Goal: Information Seeking & Learning: Find contact information

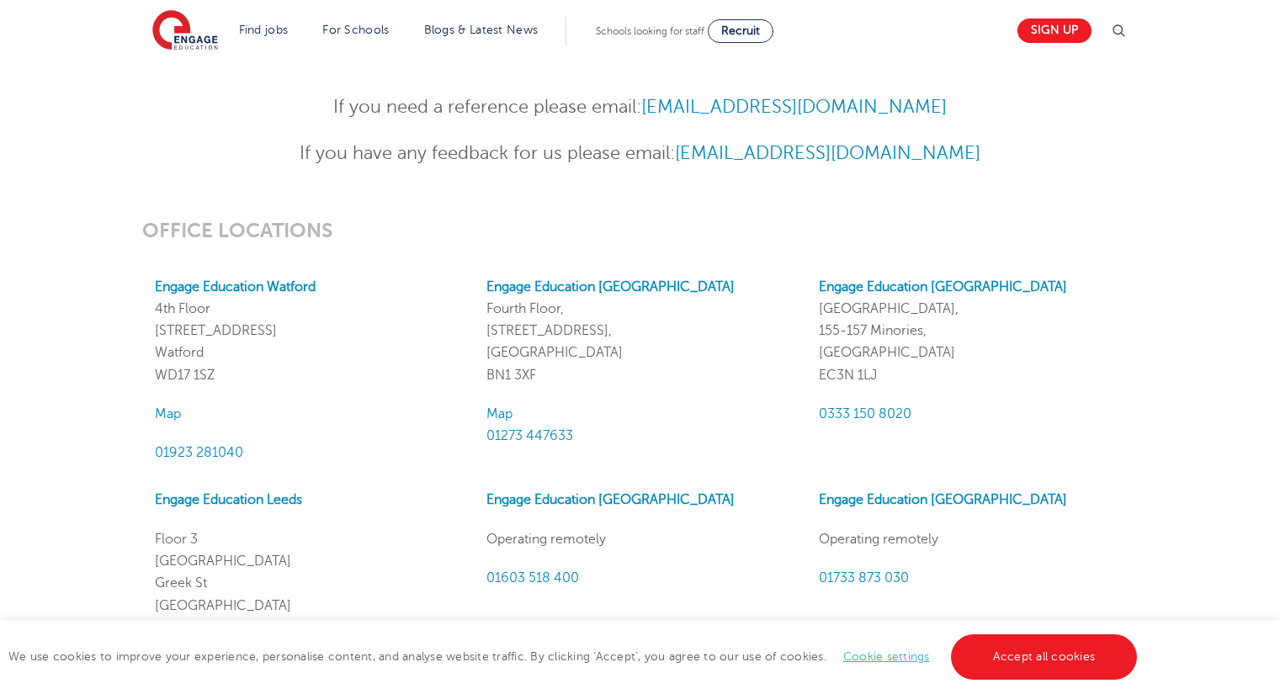
scroll to position [1346, 0]
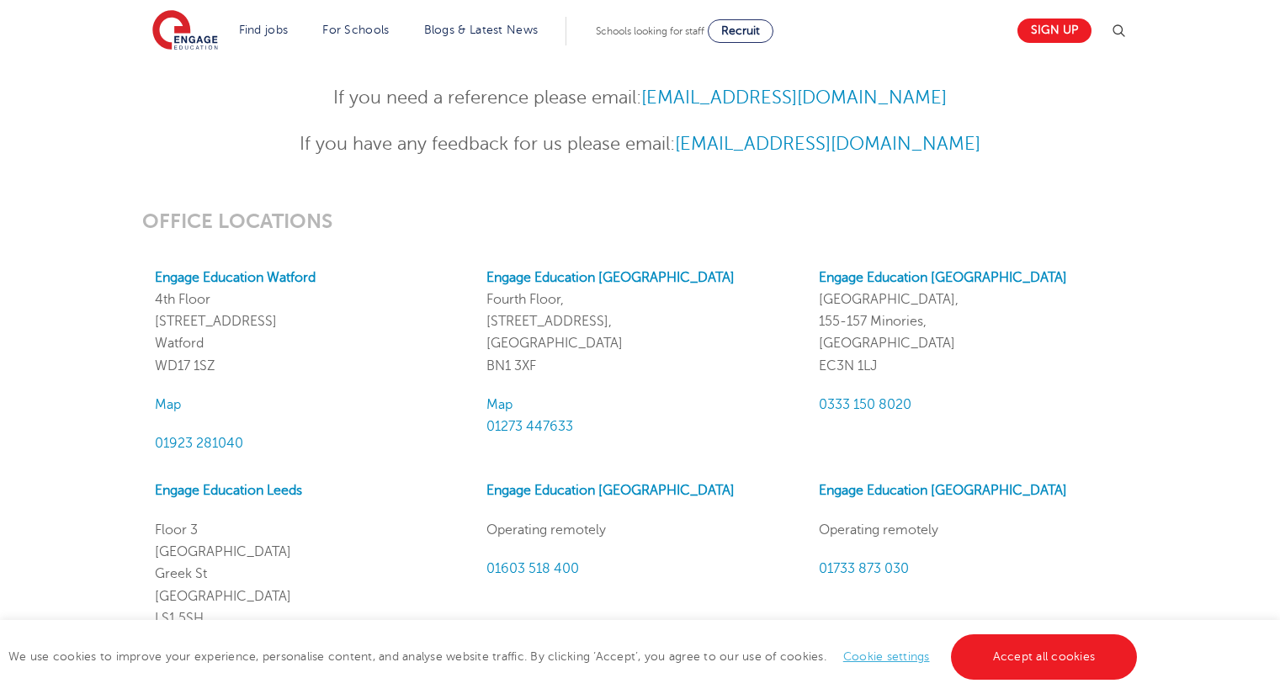
drag, startPoint x: 939, startPoint y: 311, endPoint x: 794, endPoint y: 325, distance: 145.3
click at [794, 325] on div "OFFICE LOCATIONS Engage Education [GEOGRAPHIC_DATA] [GEOGRAPHIC_DATA][STREET_AD…" at bounding box center [640, 633] width 1021 height 846
click at [791, 316] on p "Engage Education [GEOGRAPHIC_DATA][STREET_ADDRESS]" at bounding box center [639, 322] width 306 height 110
drag, startPoint x: 822, startPoint y: 326, endPoint x: 912, endPoint y: 318, distance: 90.3
click at [912, 318] on p "Engage Education [GEOGRAPHIC_DATA], [STREET_ADDRESS]" at bounding box center [972, 322] width 306 height 110
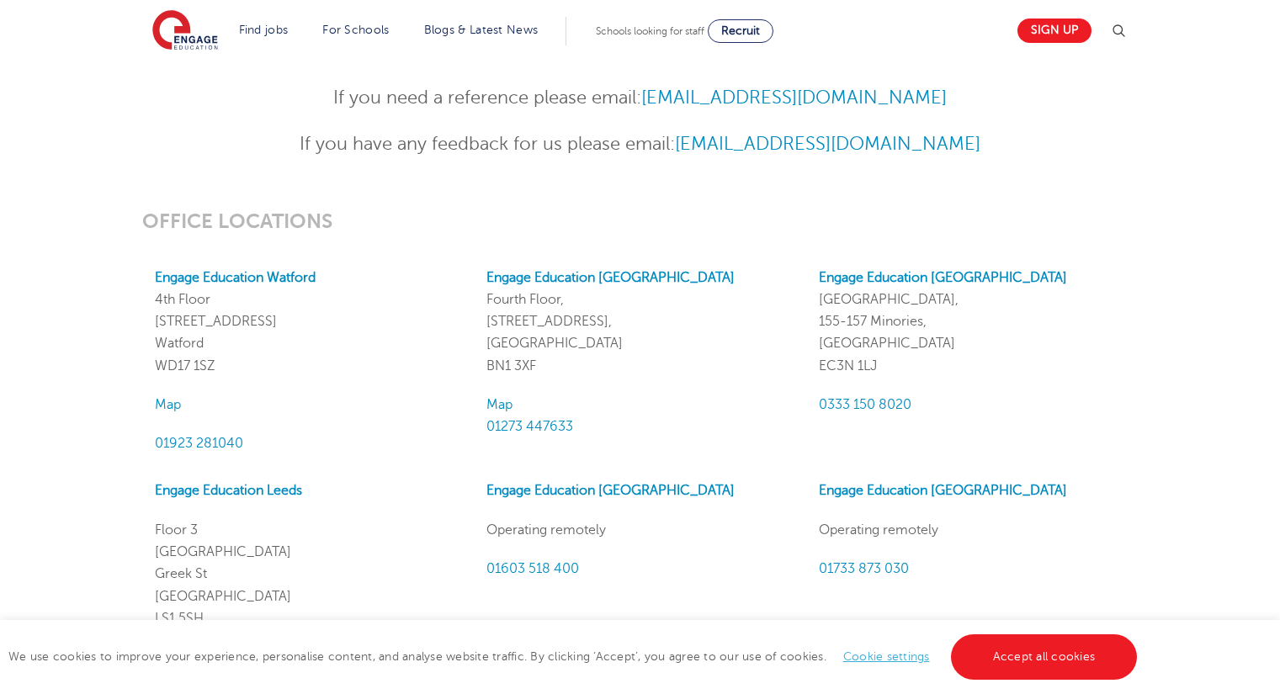
click at [919, 317] on p "Engage Education [GEOGRAPHIC_DATA], [STREET_ADDRESS]" at bounding box center [972, 322] width 306 height 110
drag, startPoint x: 920, startPoint y: 321, endPoint x: 810, endPoint y: 321, distance: 109.4
click at [810, 321] on div "Engage Education [GEOGRAPHIC_DATA], [STREET_ADDRESS] 0333 150 8020" at bounding box center [972, 361] width 332 height 188
copy p "155-157 Minories"
drag, startPoint x: 878, startPoint y: 374, endPoint x: 795, endPoint y: 371, distance: 82.5
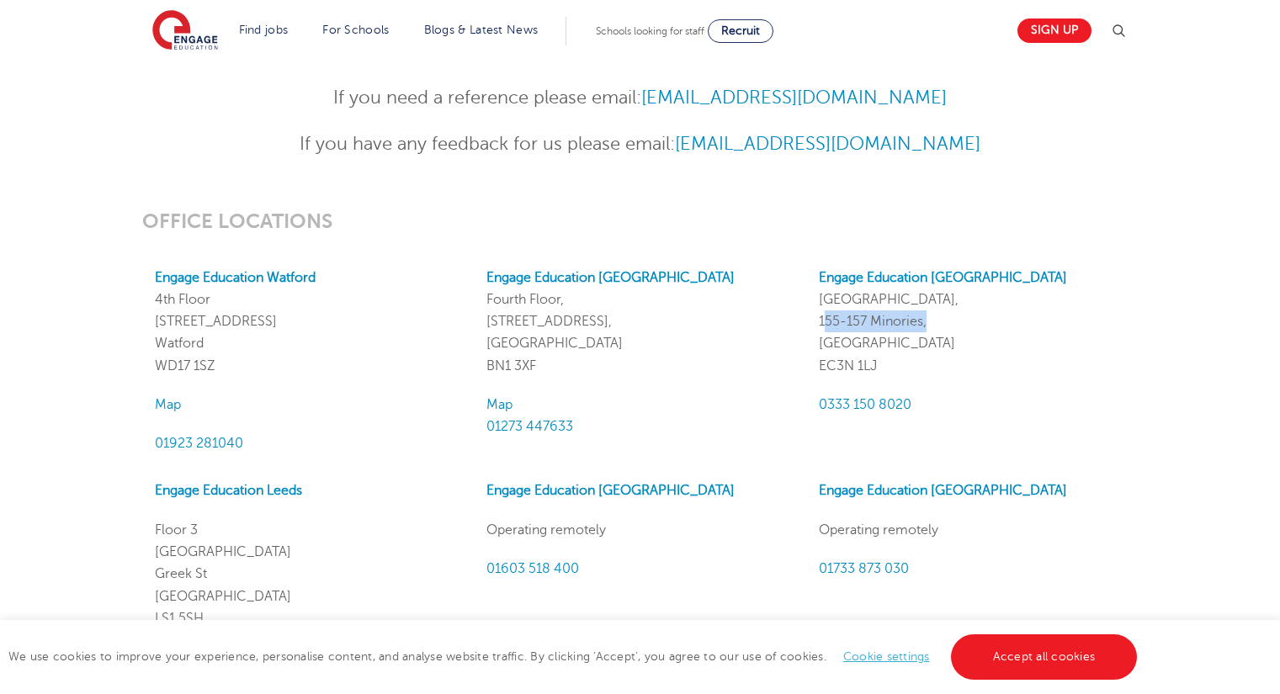
click at [795, 371] on div "OFFICE LOCATIONS Engage Education [GEOGRAPHIC_DATA] [GEOGRAPHIC_DATA][STREET_AD…" at bounding box center [640, 633] width 1021 height 846
click at [798, 362] on div "Engage Education [GEOGRAPHIC_DATA][STREET_ADDRESS] Map 01273 447633" at bounding box center [640, 361] width 332 height 188
drag, startPoint x: 812, startPoint y: 360, endPoint x: 892, endPoint y: 360, distance: 79.9
click at [892, 360] on div "Engage Education [GEOGRAPHIC_DATA], [STREET_ADDRESS] 0333 150 8020" at bounding box center [972, 361] width 332 height 188
copy p "EC3N 1LJ"
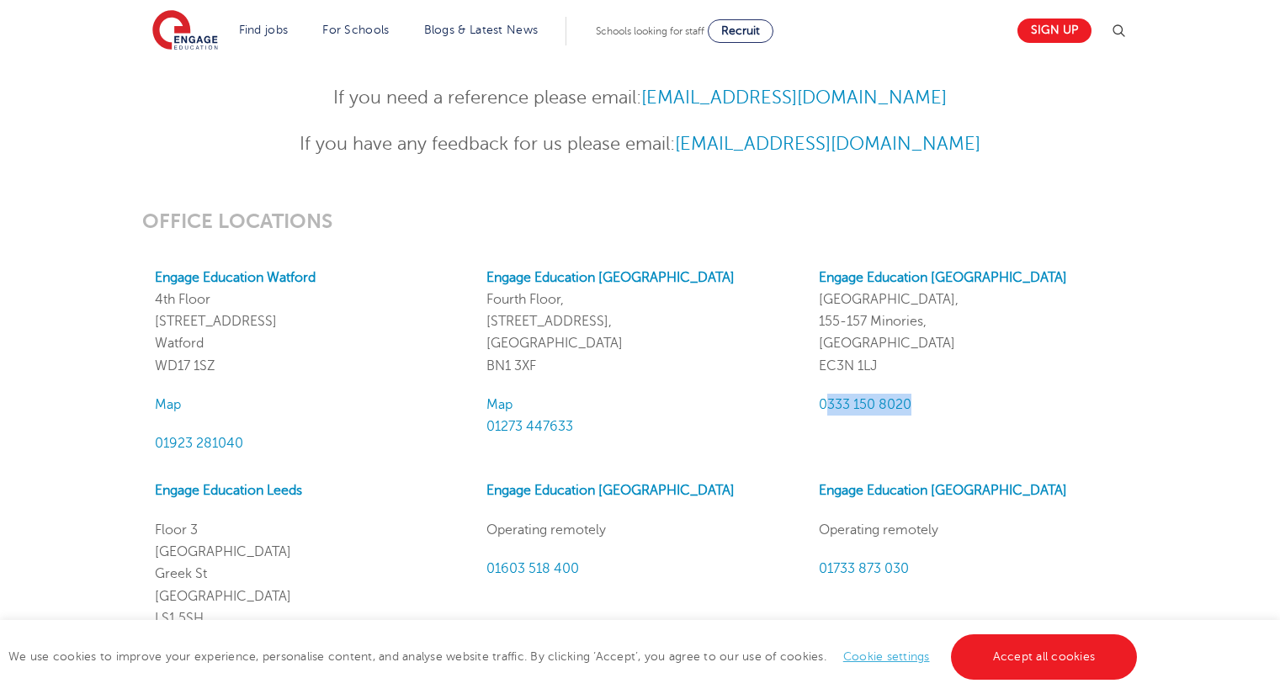
drag, startPoint x: 943, startPoint y: 397, endPoint x: 828, endPoint y: 383, distance: 116.2
click at [828, 383] on div "Engage Education [GEOGRAPHIC_DATA], [STREET_ADDRESS] 0333 150 8020" at bounding box center [972, 361] width 332 height 188
copy span "333 150 8020"
